Goal: Find specific page/section: Find specific page/section

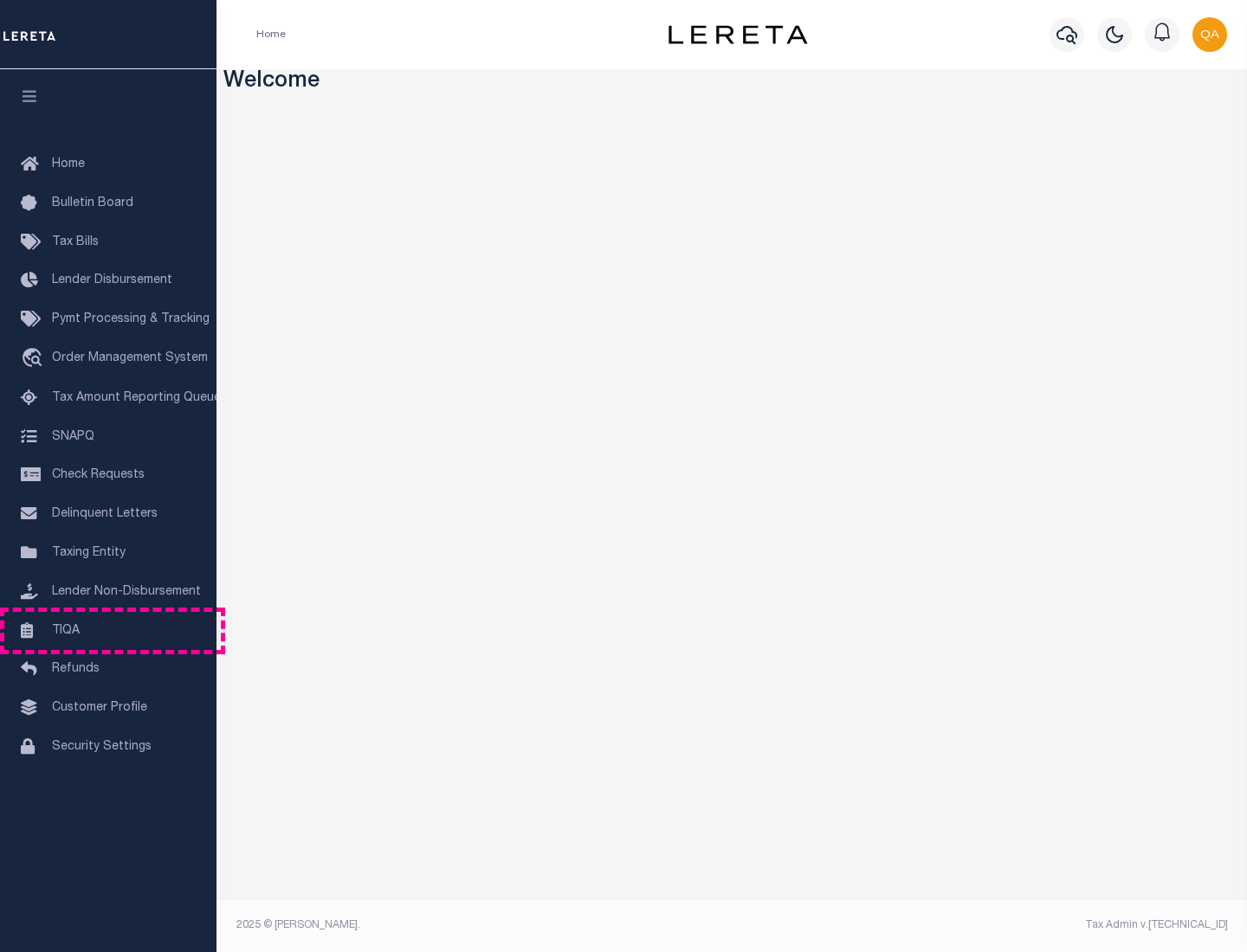
click at [108, 630] on link "TIQA" at bounding box center [108, 630] width 216 height 39
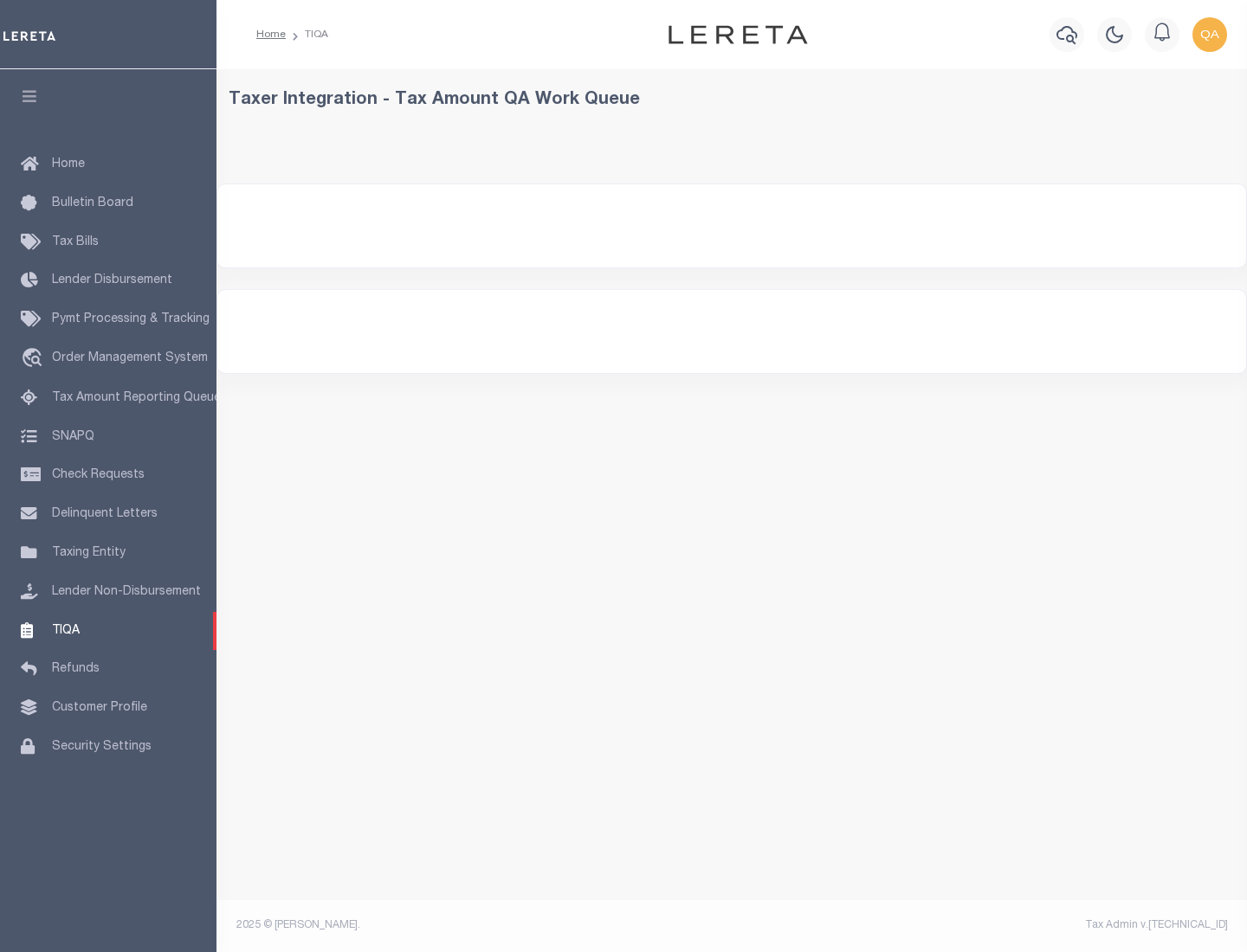
select select "200"
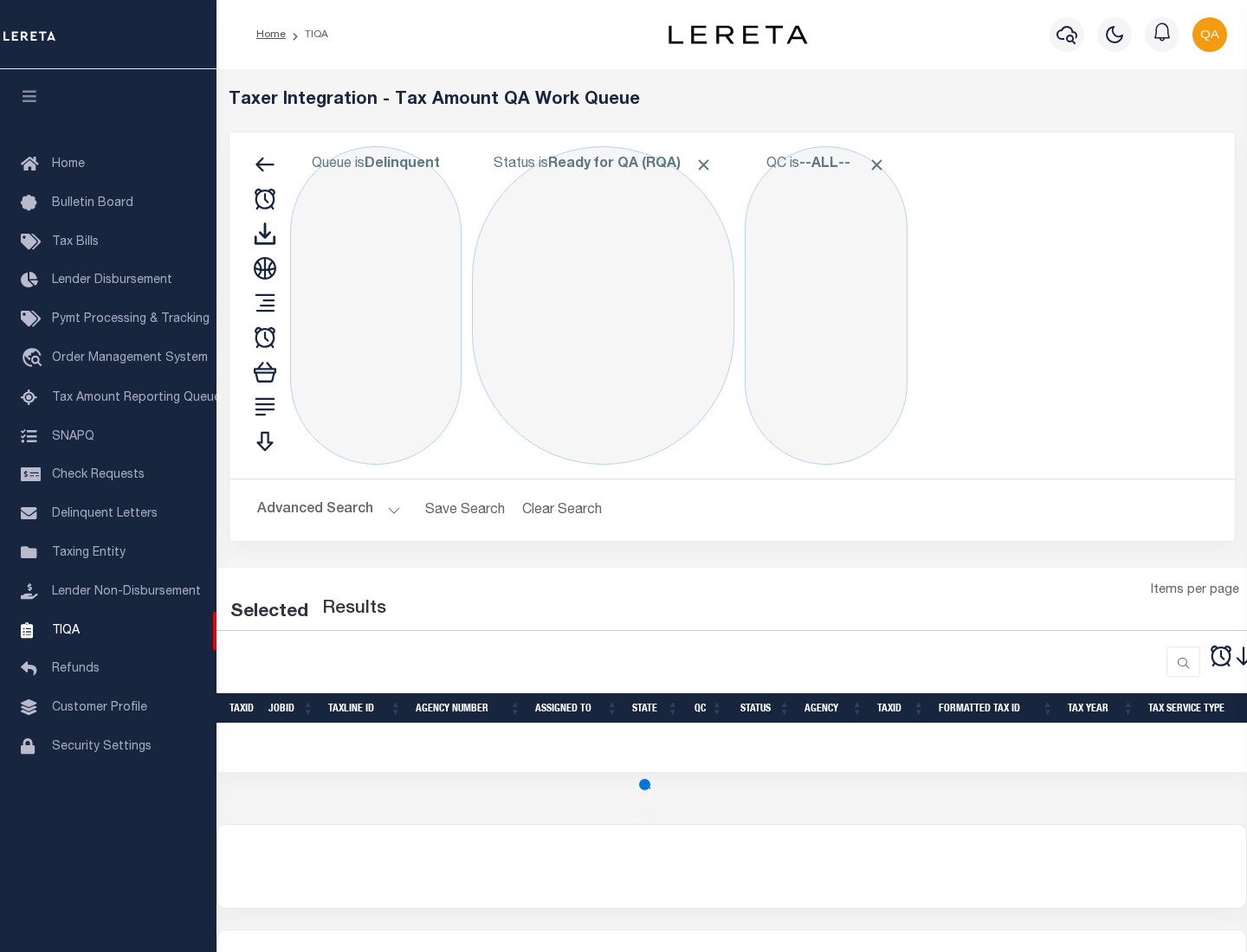
select select "200"
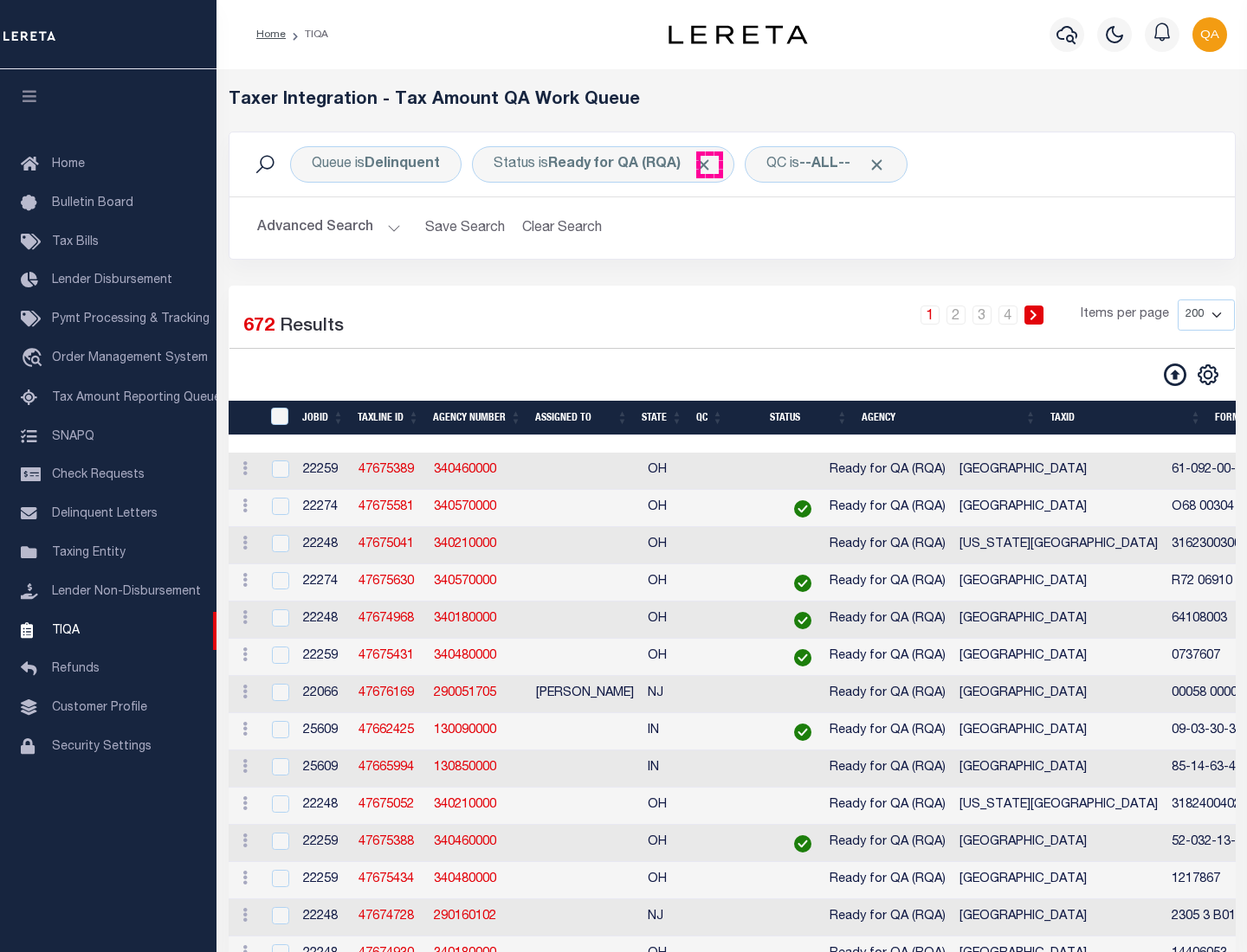
click at [709, 164] on span "Click to Remove" at bounding box center [703, 164] width 18 height 18
